Goal: Information Seeking & Learning: Learn about a topic

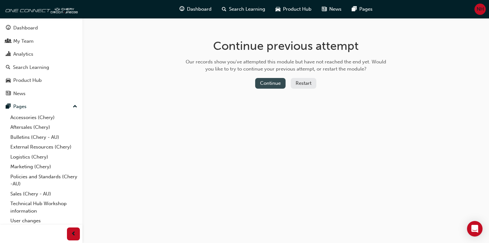
click at [269, 85] on button "Continue" at bounding box center [270, 83] width 30 height 11
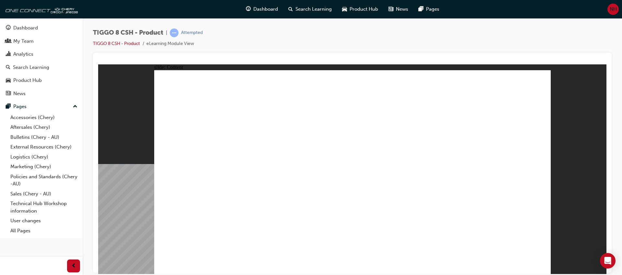
drag, startPoint x: 411, startPoint y: 225, endPoint x: 417, endPoint y: 238, distance: 14.2
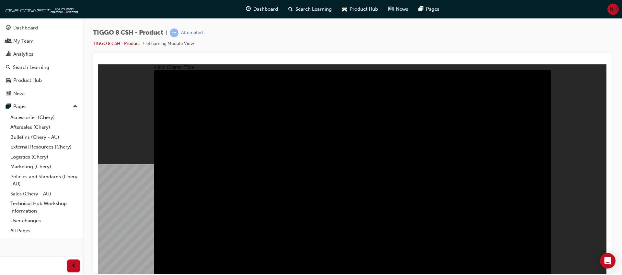
radio input "true"
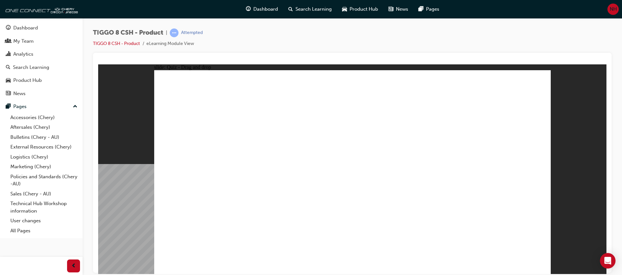
drag, startPoint x: 502, startPoint y: 93, endPoint x: 206, endPoint y: 181, distance: 309.2
drag, startPoint x: 377, startPoint y: 135, endPoint x: 361, endPoint y: 136, distance: 16.2
drag, startPoint x: 321, startPoint y: 97, endPoint x: 415, endPoint y: 186, distance: 128.9
drag, startPoint x: 370, startPoint y: 131, endPoint x: 343, endPoint y: 183, distance: 58.4
drag, startPoint x: 415, startPoint y: 92, endPoint x: 273, endPoint y: 185, distance: 170.2
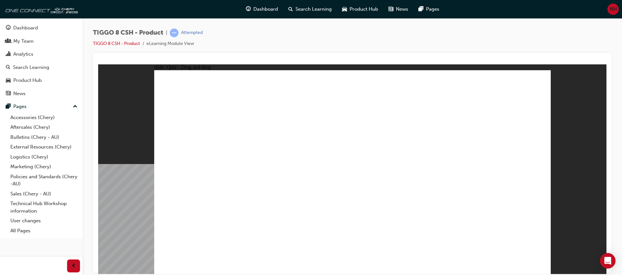
drag, startPoint x: 447, startPoint y: 133, endPoint x: 487, endPoint y: 185, distance: 65.7
checkbox input "true"
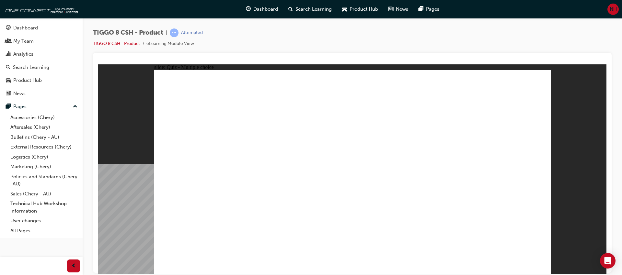
radio input "true"
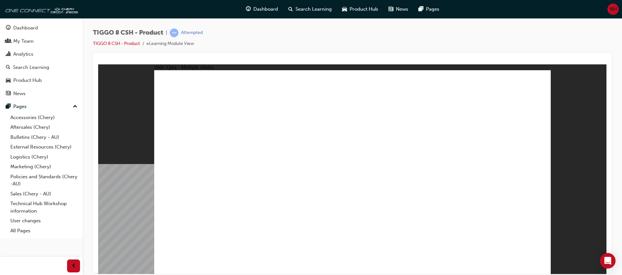
drag, startPoint x: 370, startPoint y: 94, endPoint x: 402, endPoint y: 191, distance: 102.7
drag, startPoint x: 347, startPoint y: 106, endPoint x: 368, endPoint y: 197, distance: 93.8
drag, startPoint x: 484, startPoint y: 107, endPoint x: 357, endPoint y: 199, distance: 156.8
drag, startPoint x: 489, startPoint y: 94, endPoint x: 431, endPoint y: 200, distance: 121.2
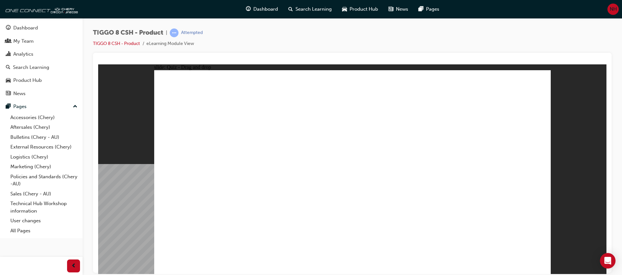
drag, startPoint x: 421, startPoint y: 94, endPoint x: 369, endPoint y: 218, distance: 134.8
drag, startPoint x: 416, startPoint y: 109, endPoint x: 433, endPoint y: 213, distance: 105.1
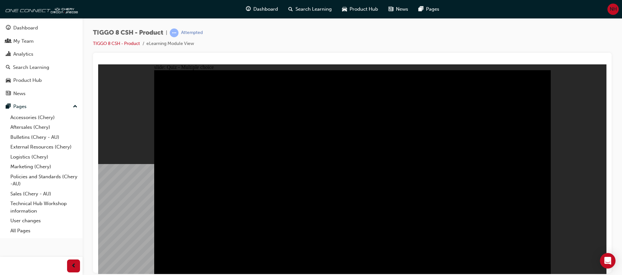
radio input "true"
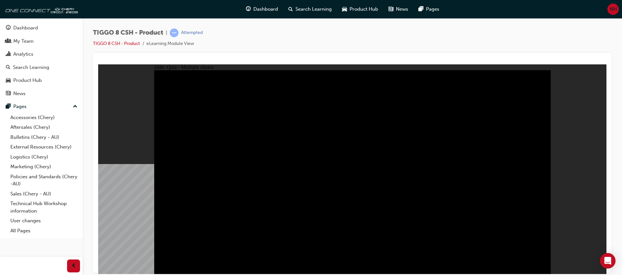
radio input "true"
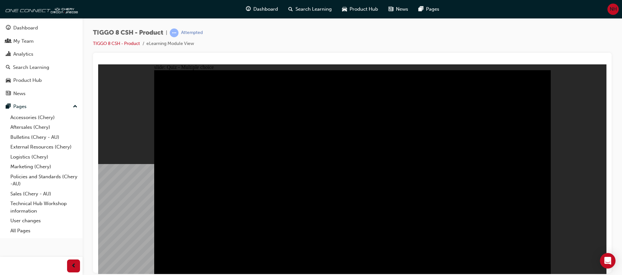
checkbox input "true"
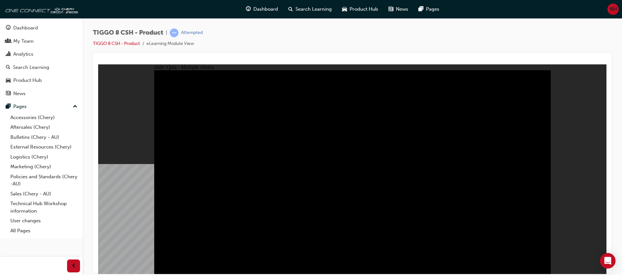
checkbox input "true"
